Goal: Check status: Check status

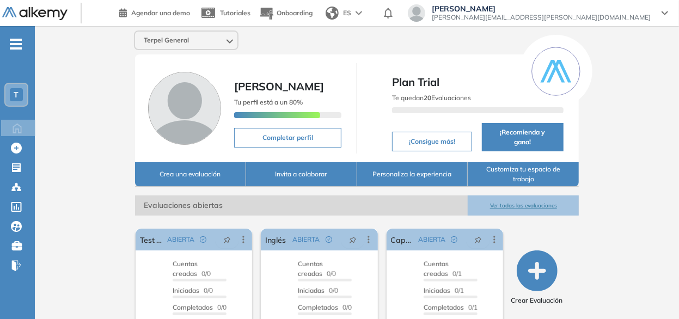
click at [612, 78] on div "Terpel General [PERSON_NAME] Tu perfil está a un 80% Completar perfil Plan Tria…" at bounding box center [357, 203] width 644 height 354
click at [503, 174] on button "Customiza tu espacio de trabajo" at bounding box center [525, 174] width 112 height 24
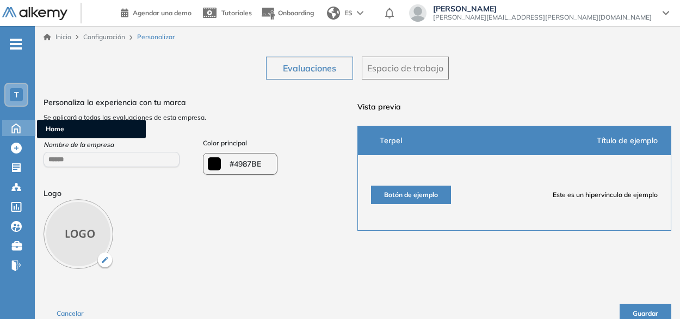
click at [15, 128] on icon at bounding box center [16, 127] width 19 height 13
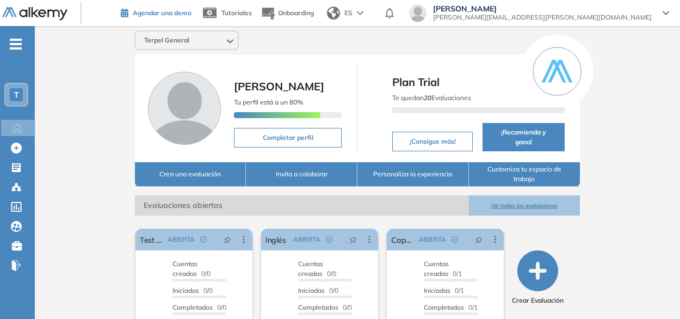
click at [192, 14] on span "Agendar una demo" at bounding box center [162, 13] width 59 height 8
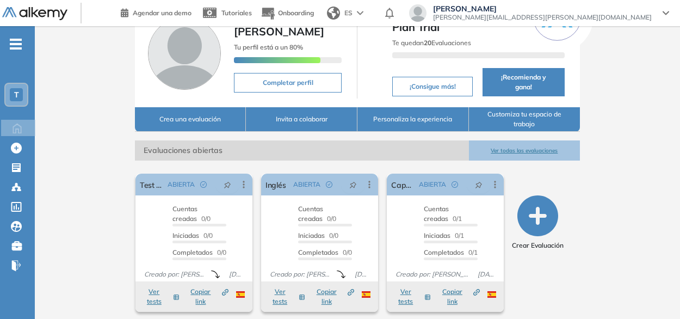
scroll to position [61, 0]
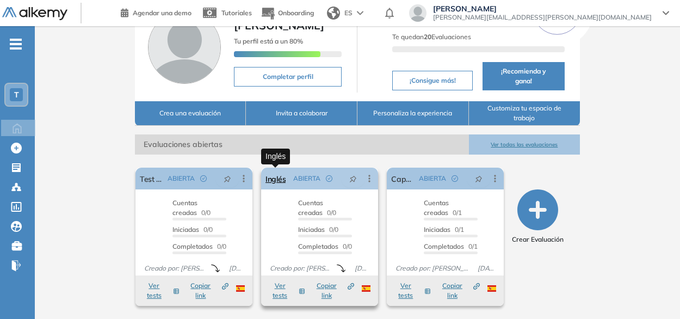
click at [282, 176] on link "Inglés" at bounding box center [276, 179] width 20 height 22
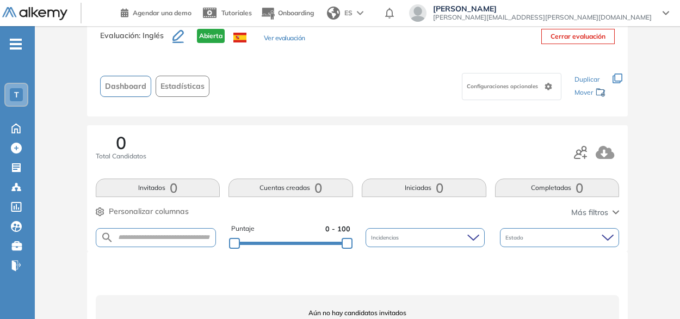
scroll to position [29, 0]
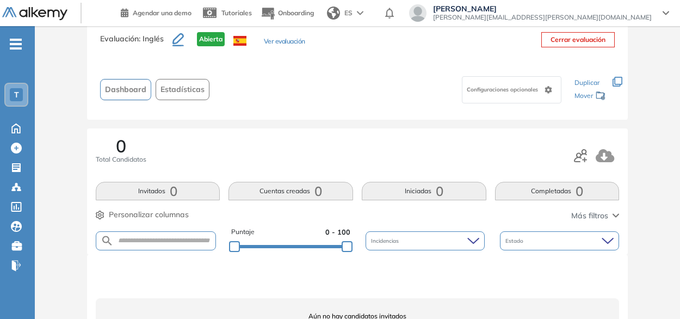
click at [678, 161] on div "Evaluación : Inglés Abierta Ver evaluación Cerrar evaluación Dashboard Estadíst…" at bounding box center [357, 196] width 645 height 355
click at [276, 43] on button "Ver evaluación" at bounding box center [284, 41] width 41 height 11
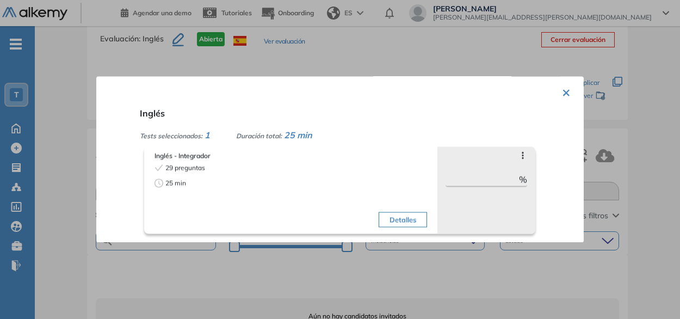
click at [398, 220] on button "Detalles" at bounding box center [403, 219] width 48 height 15
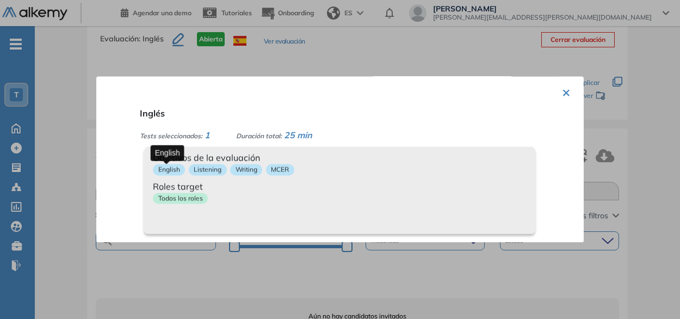
click at [172, 171] on p "English" at bounding box center [169, 169] width 32 height 11
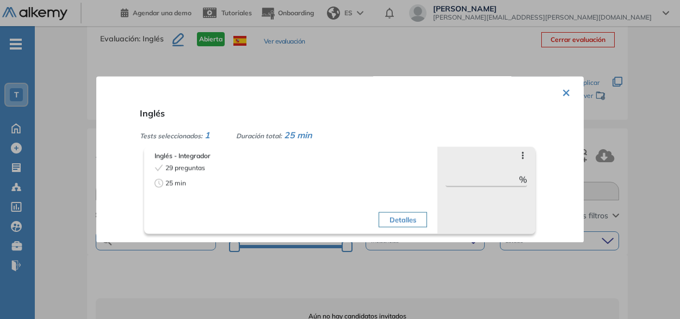
click at [566, 94] on button "×" at bounding box center [566, 91] width 9 height 21
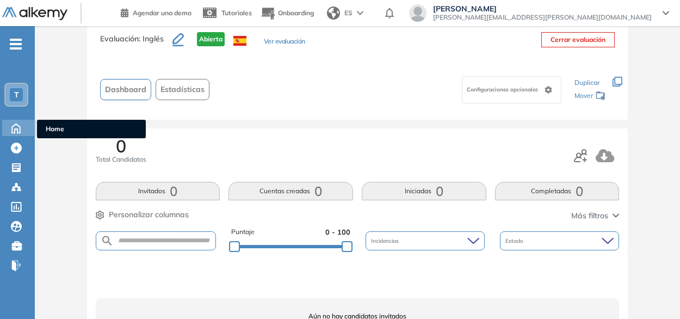
click at [20, 126] on icon at bounding box center [16, 128] width 8 height 9
